Goal: Obtain resource: Obtain resource

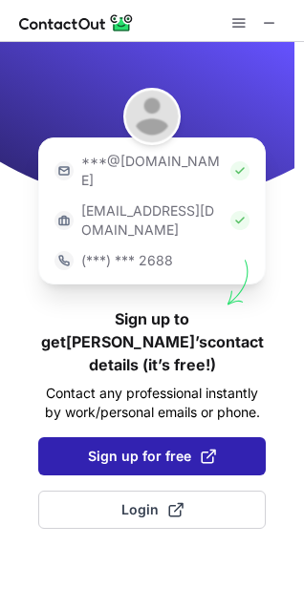
click at [194, 447] on span "Sign up for free" at bounding box center [152, 456] width 128 height 19
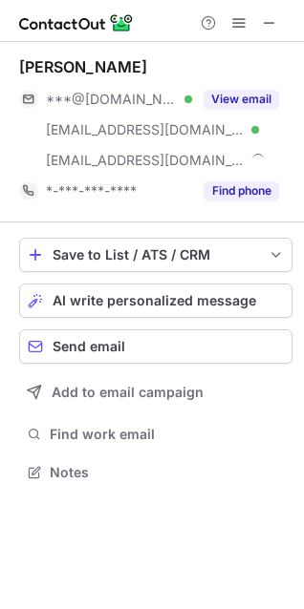
scroll to position [458, 304]
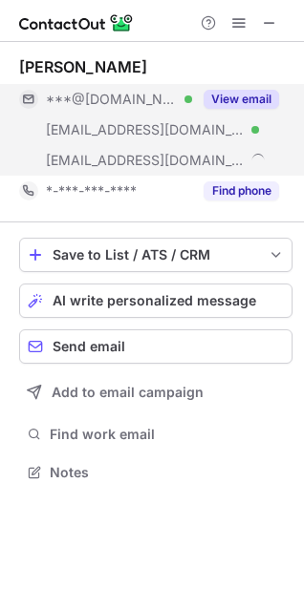
click at [259, 99] on button "View email" at bounding box center [240, 99] width 75 height 19
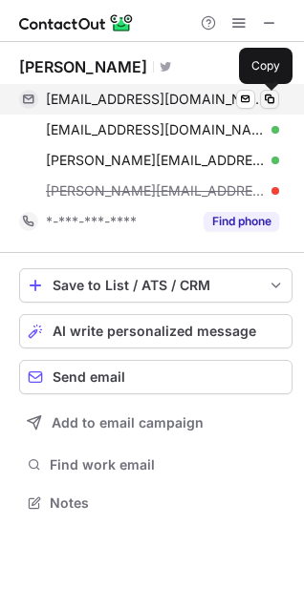
click at [274, 99] on span at bounding box center [269, 99] width 15 height 15
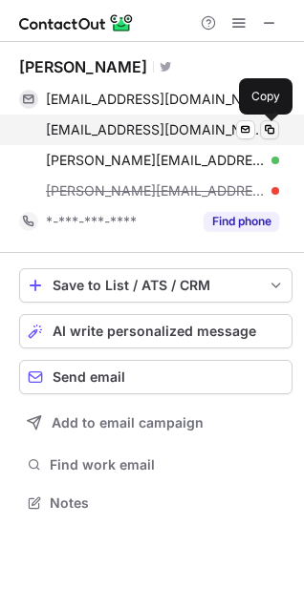
click at [274, 124] on span at bounding box center [269, 129] width 15 height 15
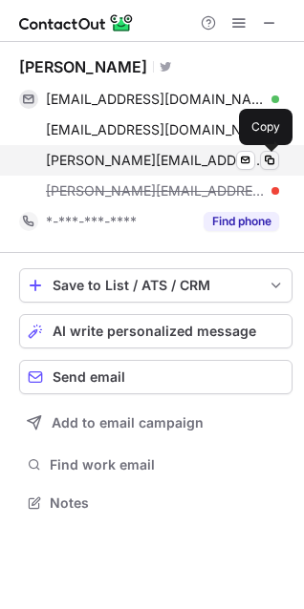
click at [274, 155] on span at bounding box center [269, 160] width 15 height 15
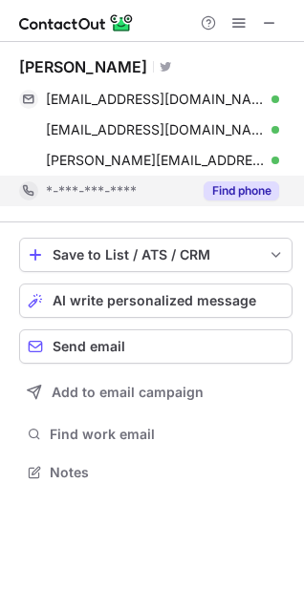
scroll to position [458, 304]
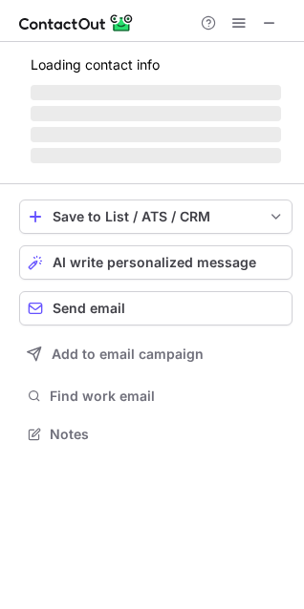
scroll to position [9, 9]
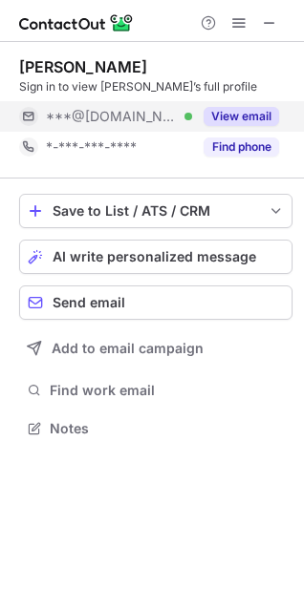
click at [255, 128] on div "View email" at bounding box center [235, 116] width 87 height 31
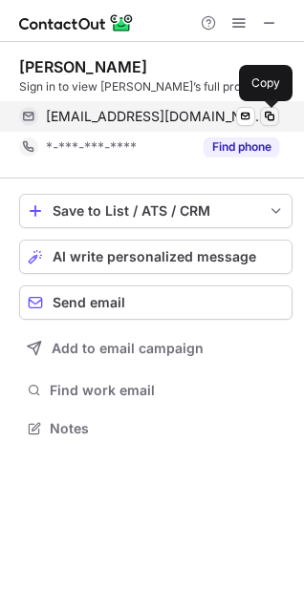
click at [263, 124] on button at bounding box center [269, 116] width 19 height 19
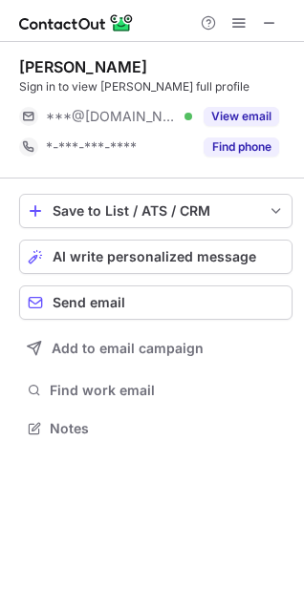
scroll to position [9, 9]
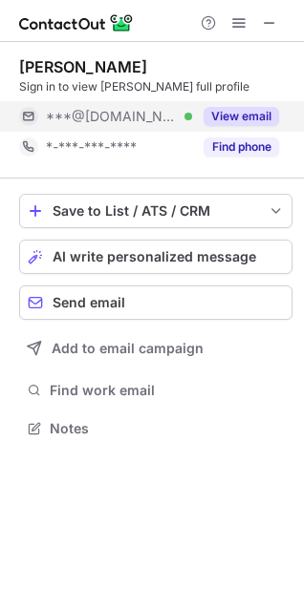
click at [254, 108] on button "View email" at bounding box center [240, 116] width 75 height 19
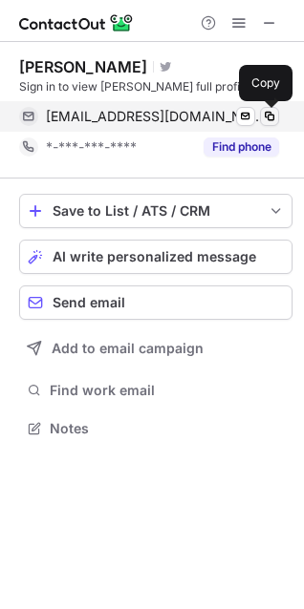
click at [265, 110] on span at bounding box center [269, 116] width 15 height 15
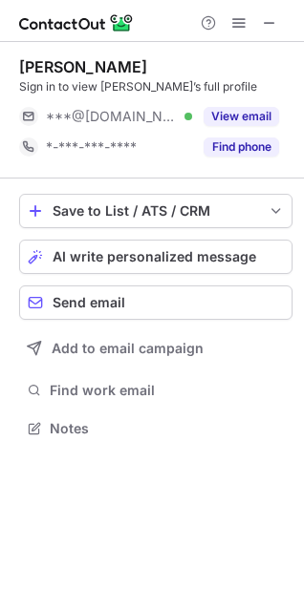
scroll to position [414, 304]
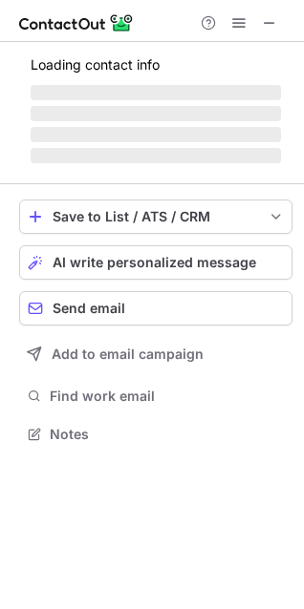
scroll to position [445, 304]
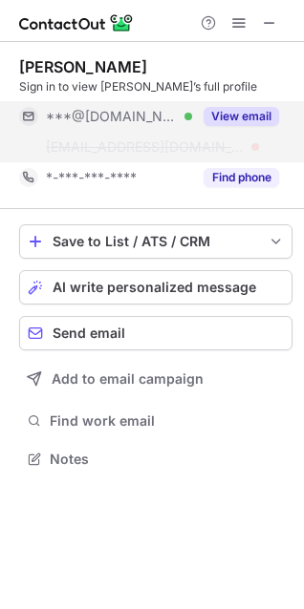
click at [226, 109] on button "View email" at bounding box center [240, 116] width 75 height 19
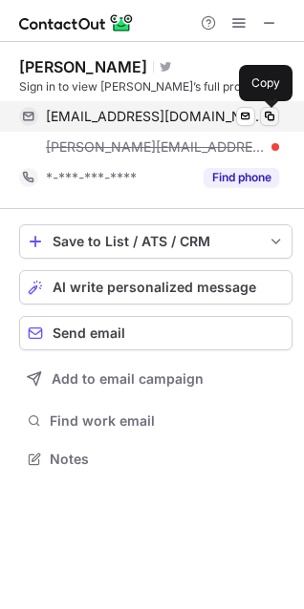
click at [274, 115] on span at bounding box center [269, 116] width 15 height 15
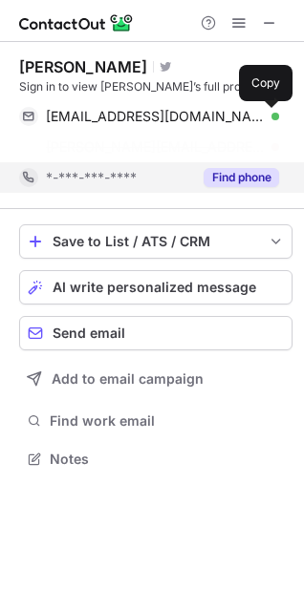
scroll to position [414, 304]
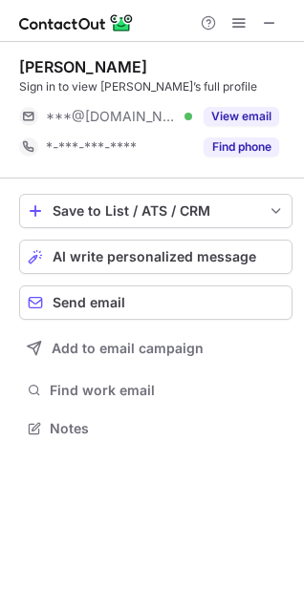
scroll to position [9, 9]
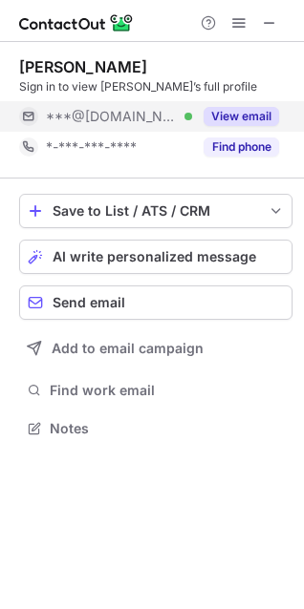
click at [240, 113] on button "View email" at bounding box center [240, 116] width 75 height 19
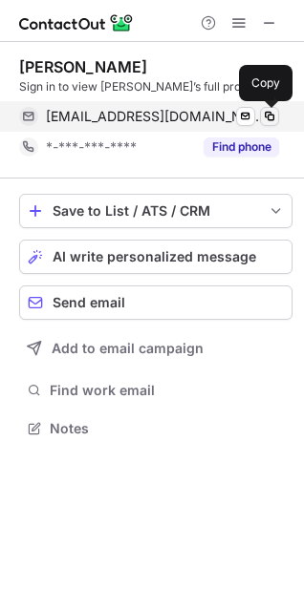
click at [270, 116] on span at bounding box center [269, 116] width 15 height 15
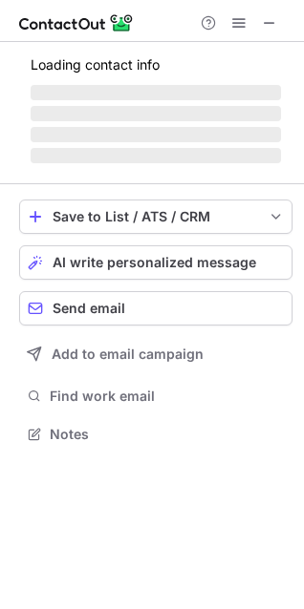
scroll to position [9, 9]
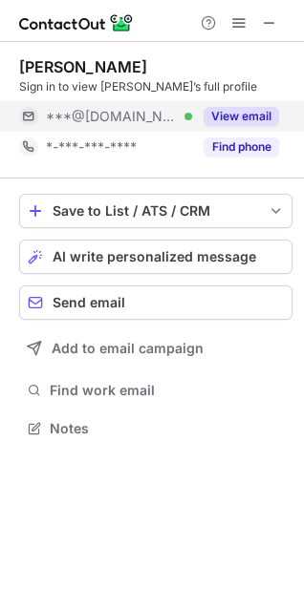
click at [252, 115] on button "View email" at bounding box center [240, 116] width 75 height 19
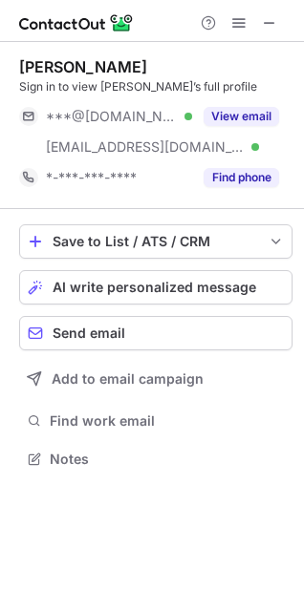
scroll to position [445, 304]
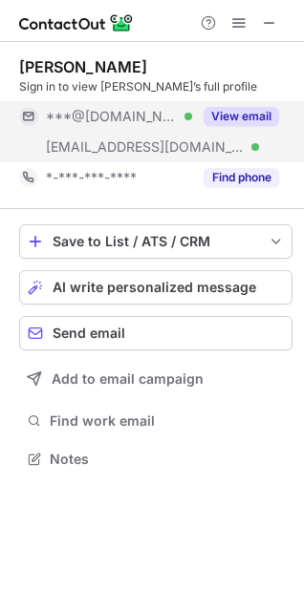
click at [254, 116] on button "View email" at bounding box center [240, 116] width 75 height 19
